Goal: Transaction & Acquisition: Purchase product/service

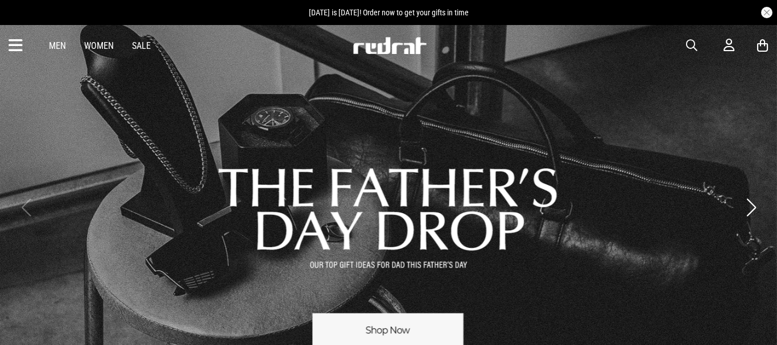
click at [142, 43] on link "Sale" at bounding box center [141, 45] width 19 height 11
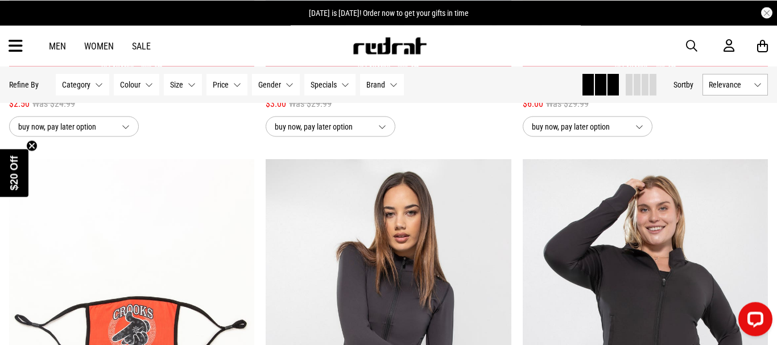
scroll to position [2639, 0]
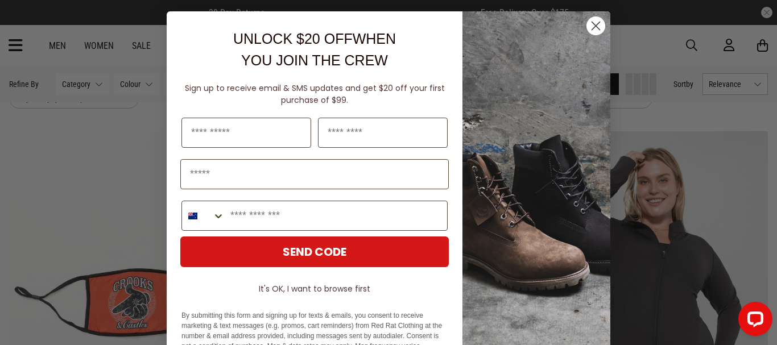
click at [597, 24] on icon "Close dialog" at bounding box center [596, 26] width 8 height 8
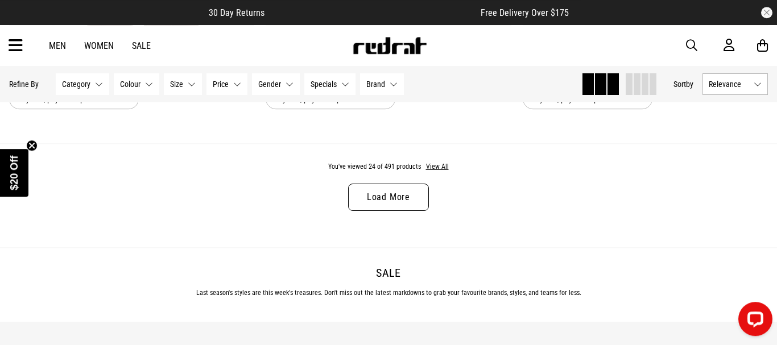
scroll to position [3502, 0]
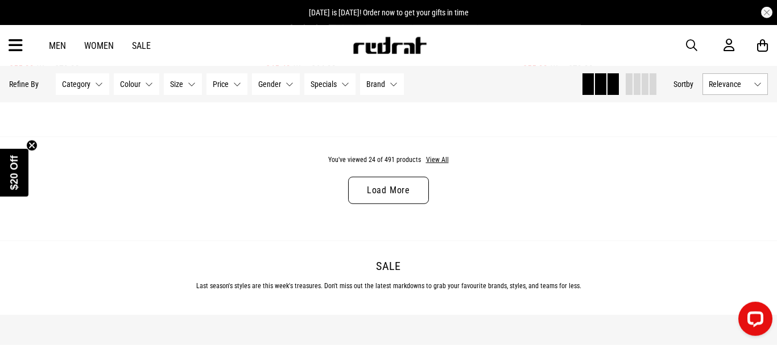
click at [691, 39] on span "button" at bounding box center [691, 46] width 11 height 14
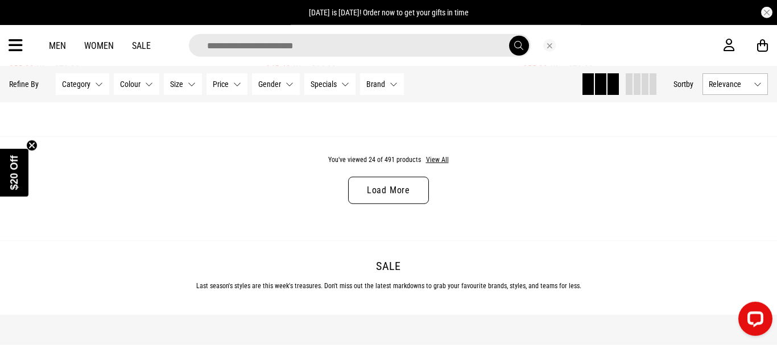
click at [455, 43] on input "search" at bounding box center [360, 45] width 342 height 23
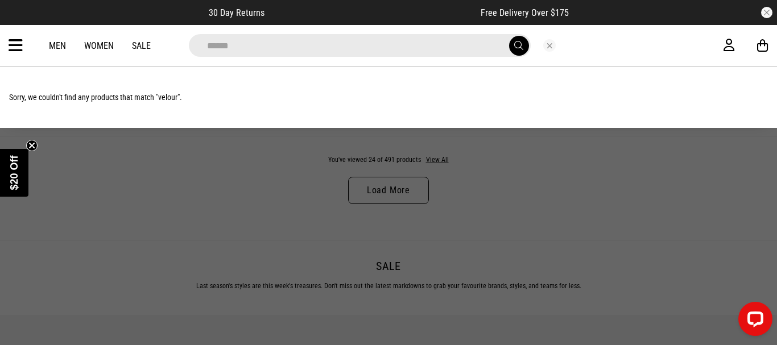
type input "******"
click at [509, 36] on button "submit" at bounding box center [519, 46] width 20 height 20
